Goal: Navigation & Orientation: Find specific page/section

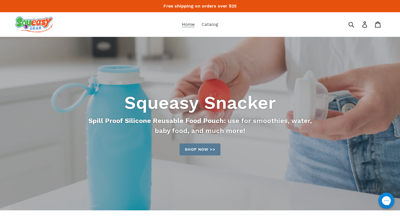
click at [187, 23] on span "Home" at bounding box center [188, 25] width 13 height 6
click at [38, 22] on img at bounding box center [34, 24] width 38 height 16
